Goal: Task Accomplishment & Management: Manage account settings

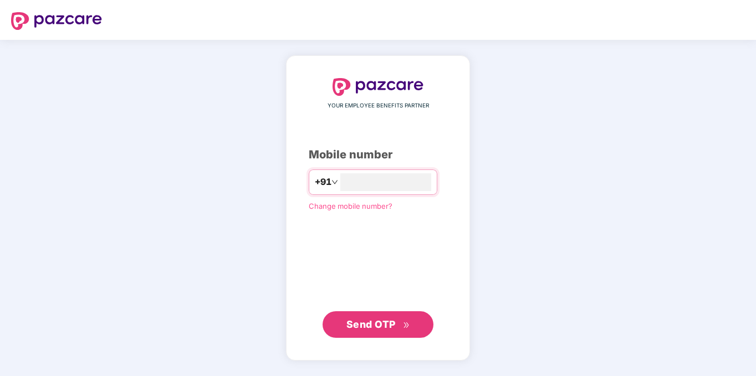
type input "**********"
click at [367, 327] on span "Send OTP" at bounding box center [370, 324] width 49 height 12
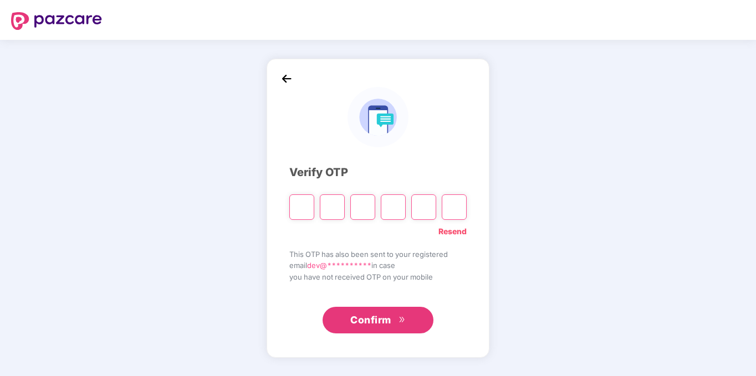
type input "*"
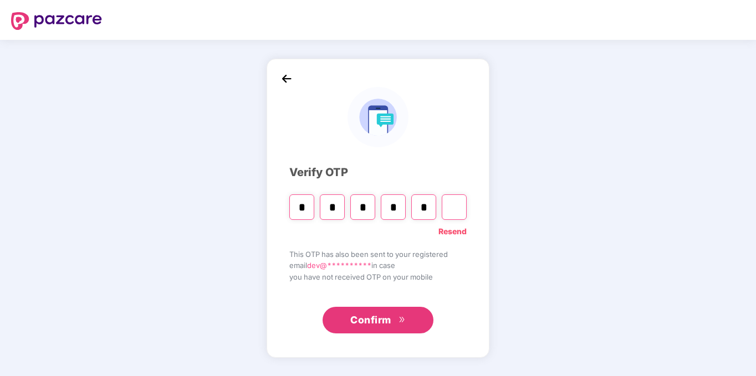
type input "*"
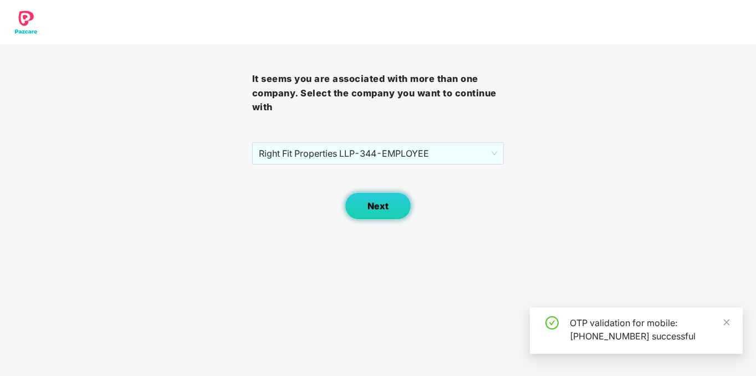
click at [379, 195] on button "Next" at bounding box center [378, 206] width 66 height 28
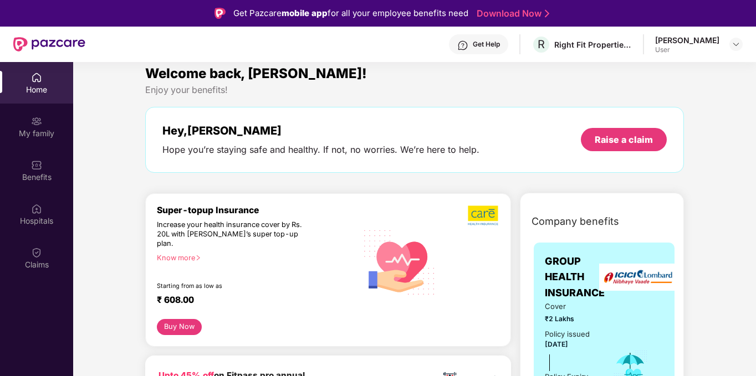
scroll to position [7, 0]
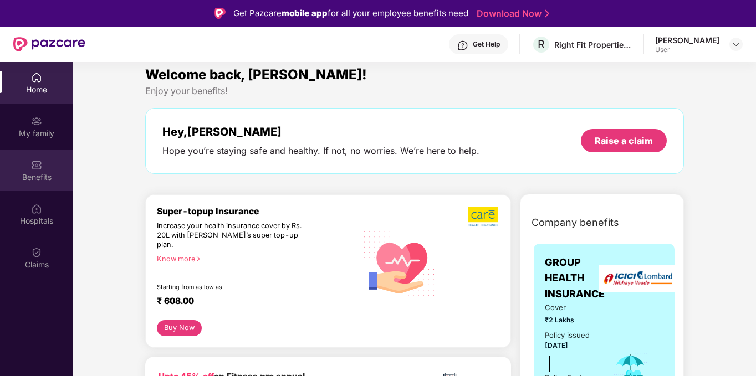
click at [39, 166] on img at bounding box center [36, 165] width 11 height 11
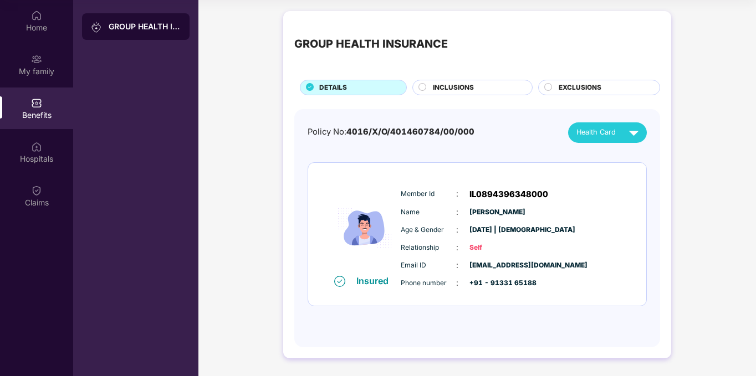
scroll to position [0, 0]
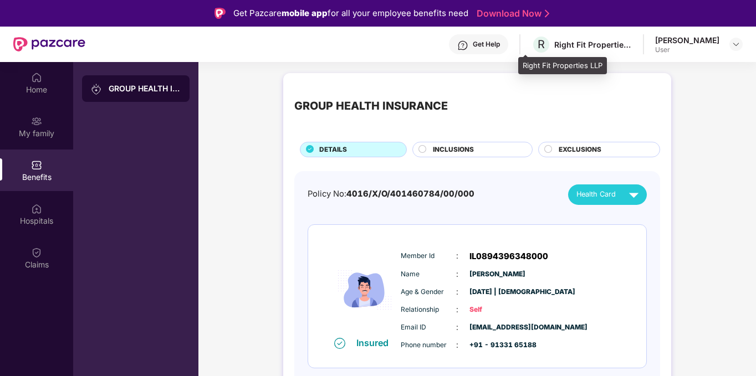
click at [580, 45] on div "Right Fit Properties LLP" at bounding box center [593, 44] width 78 height 11
click at [738, 44] on img at bounding box center [735, 44] width 9 height 9
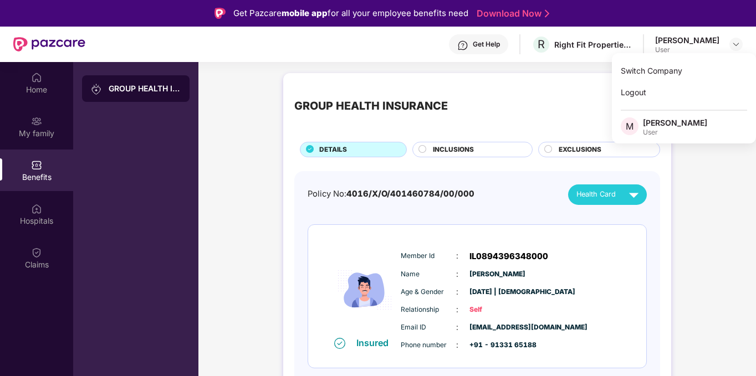
click at [660, 128] on div "[PERSON_NAME]" at bounding box center [675, 122] width 64 height 11
